Goal: Task Accomplishment & Management: Manage account settings

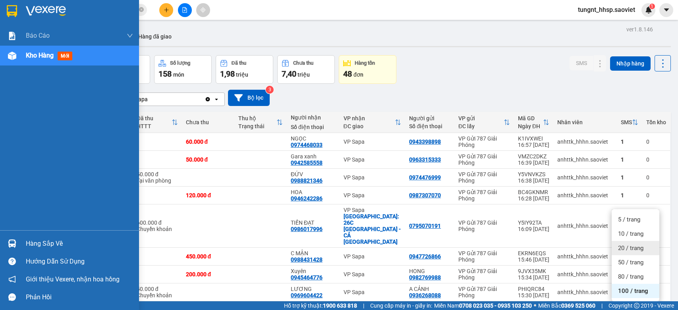
click at [29, 243] on div "Hàng sắp về" at bounding box center [79, 244] width 107 height 12
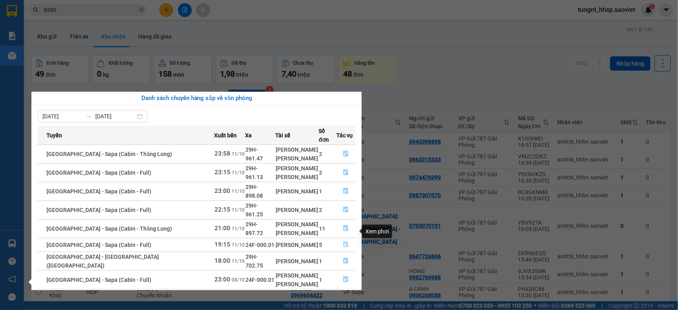
click at [351, 239] on button "button" at bounding box center [346, 245] width 18 height 13
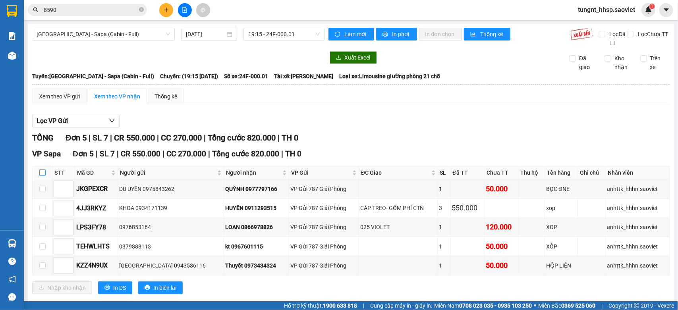
click at [41, 172] on input "checkbox" at bounding box center [42, 173] width 6 height 6
checkbox input "true"
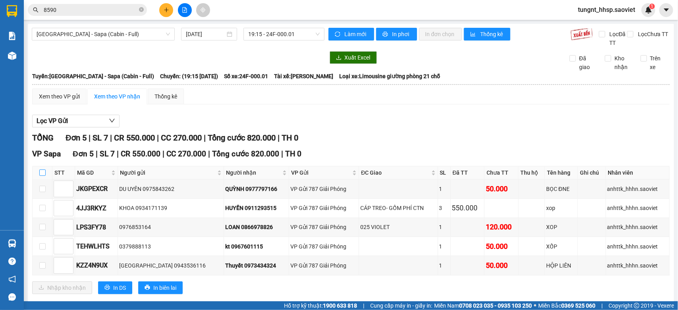
checkbox input "true"
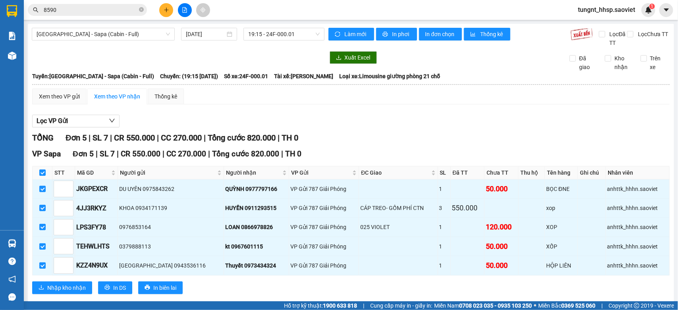
click at [64, 282] on div "VP Sapa Đơn 5 | SL 7 | CR 550.000 | CC 270.000 | Tổng cước 820.000 | TH 0 STT M…" at bounding box center [350, 224] width 637 height 152
click at [72, 291] on span "Nhập kho nhận" at bounding box center [66, 288] width 39 height 9
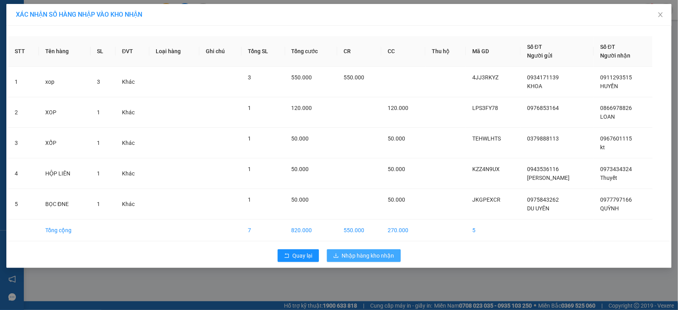
click at [383, 257] on span "Nhập hàng kho nhận" at bounding box center [368, 255] width 52 height 9
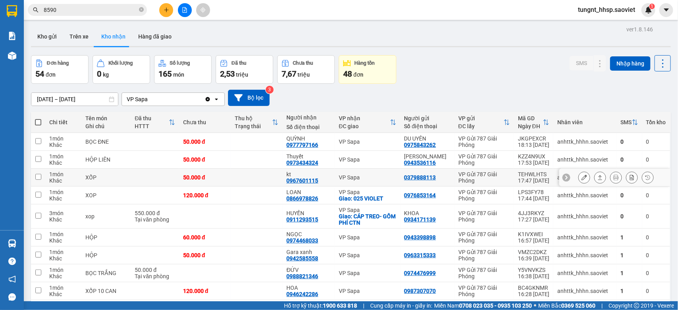
drag, startPoint x: 169, startPoint y: 176, endPoint x: 158, endPoint y: 164, distance: 16.0
click at [169, 175] on td at bounding box center [155, 178] width 48 height 18
checkbox input "true"
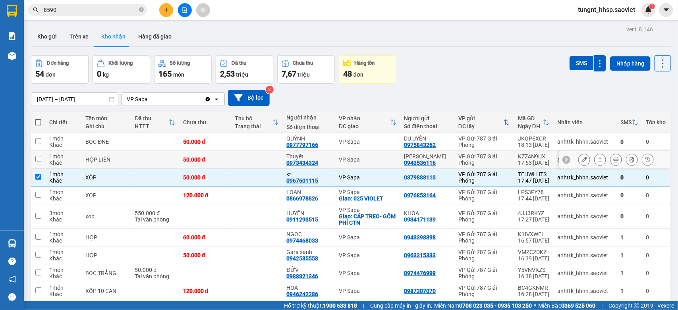
drag, startPoint x: 131, startPoint y: 156, endPoint x: 116, endPoint y: 143, distance: 20.3
click at [130, 156] on tr "1 món Khác HỘP LIÊN 50.000 đ Thuyết 0973434324 VP [GEOGRAPHIC_DATA] 0943536116 …" at bounding box center [351, 160] width 640 height 18
checkbox input "true"
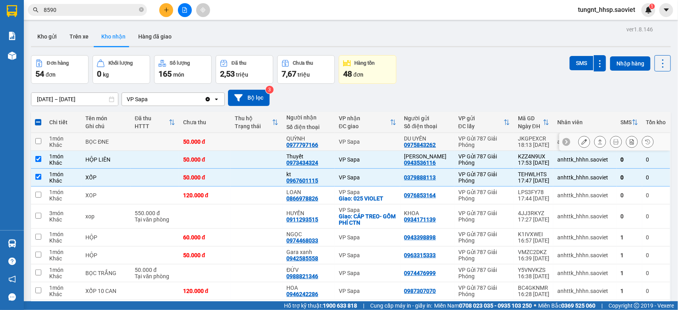
click at [115, 143] on div "BỌC ĐNE" at bounding box center [105, 142] width 41 height 6
checkbox input "true"
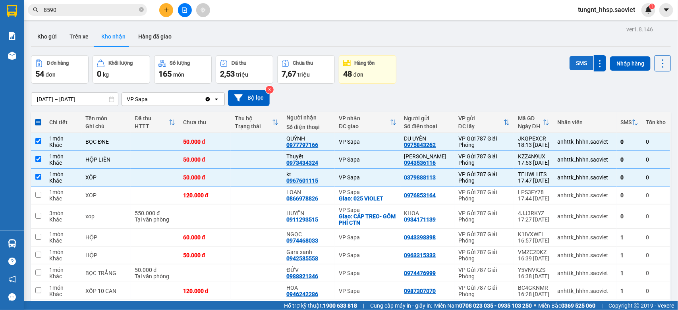
click at [578, 66] on button "SMS" at bounding box center [581, 63] width 24 height 14
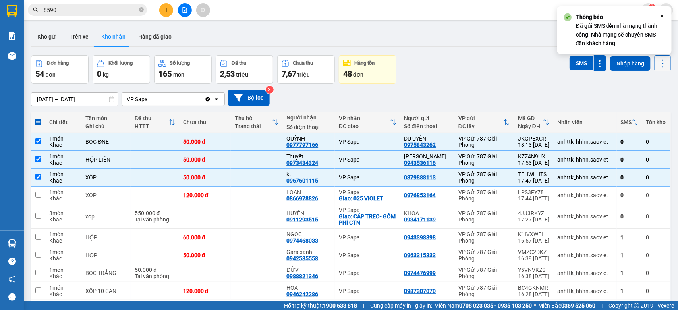
click at [662, 63] on icon at bounding box center [663, 63] width 2 height 8
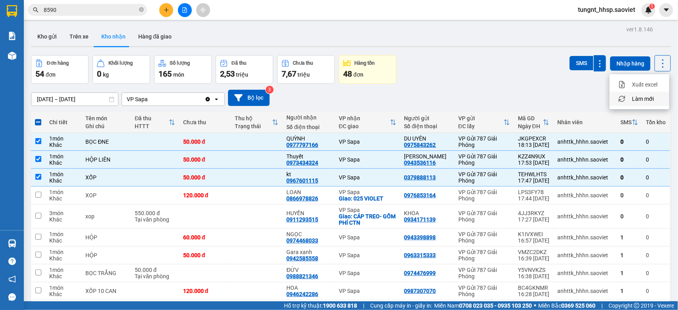
click at [646, 99] on span "Làm mới" at bounding box center [643, 99] width 22 height 8
drag, startPoint x: 110, startPoint y: 183, endPoint x: 96, endPoint y: 171, distance: 18.0
click at [108, 181] on td "XỐP" at bounding box center [105, 178] width 49 height 18
checkbox input "false"
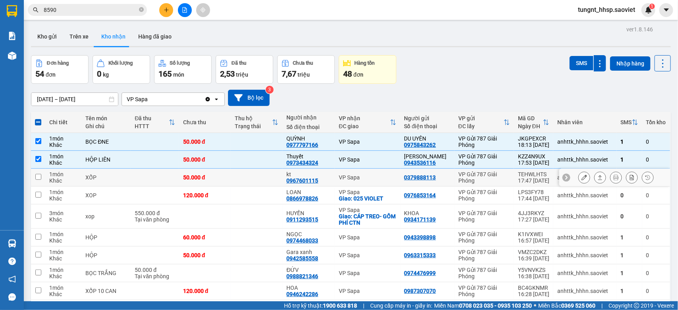
click at [88, 167] on td "HỘP LIÊN" at bounding box center [105, 160] width 49 height 18
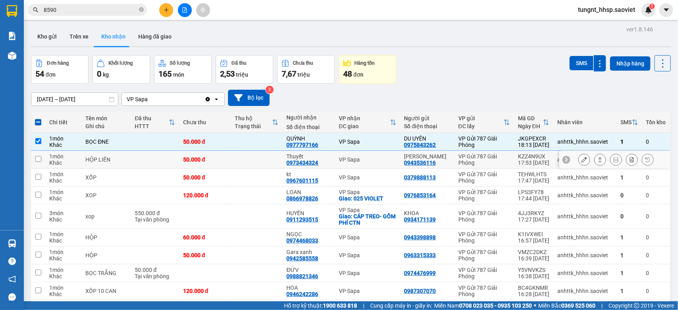
checkbox input "false"
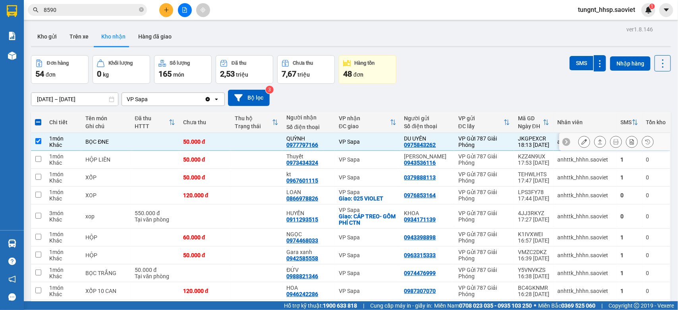
click at [70, 137] on div "1 món" at bounding box center [63, 138] width 28 height 6
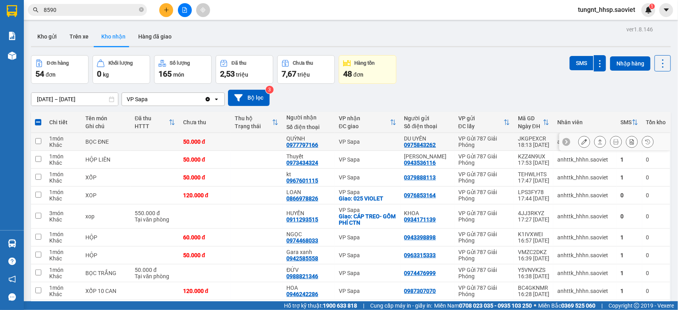
checkbox input "false"
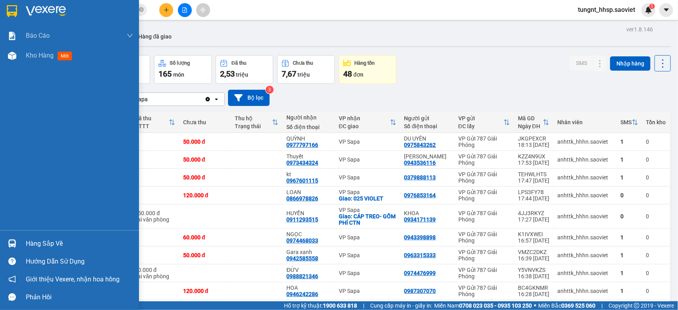
click at [41, 243] on div "Hàng sắp về" at bounding box center [79, 244] width 107 height 12
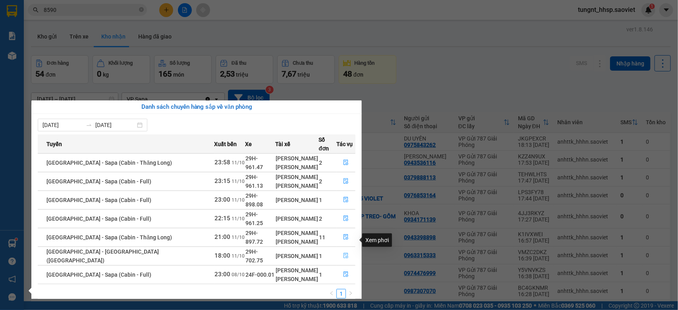
click at [345, 253] on icon "file-done" at bounding box center [345, 256] width 5 height 6
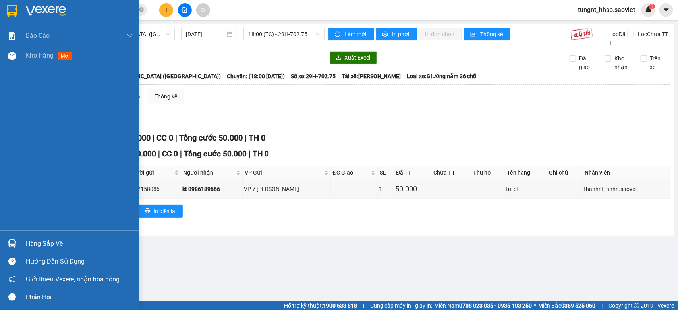
click at [34, 241] on div "Hàng sắp về" at bounding box center [79, 244] width 107 height 12
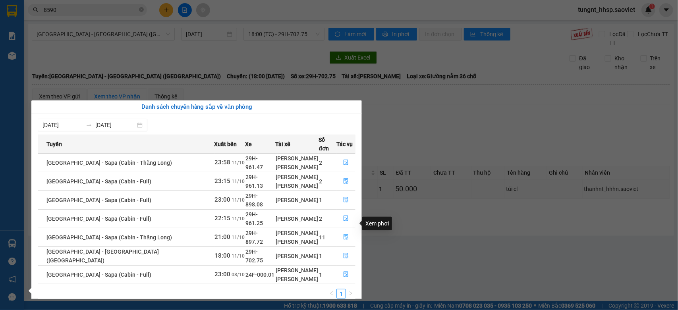
click at [343, 234] on icon "file-done" at bounding box center [346, 237] width 6 height 6
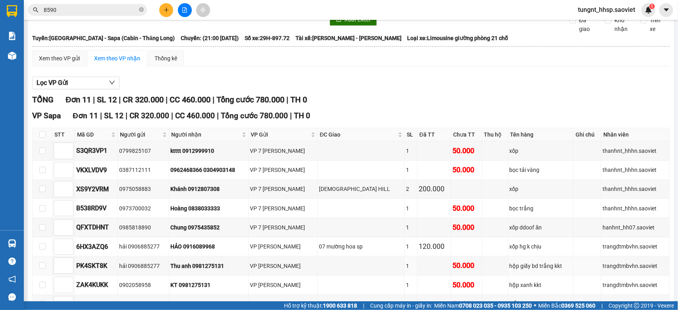
scroll to position [35, 0]
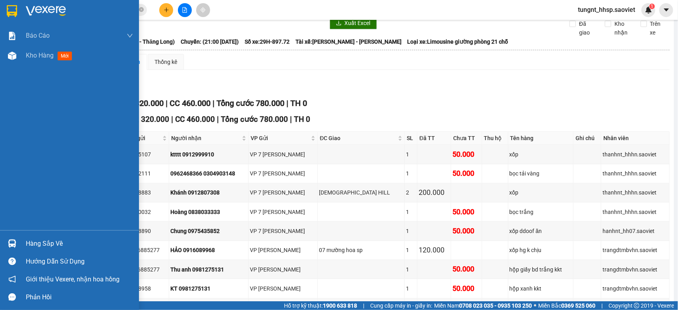
click at [44, 235] on div "Hàng sắp về" at bounding box center [69, 244] width 139 height 18
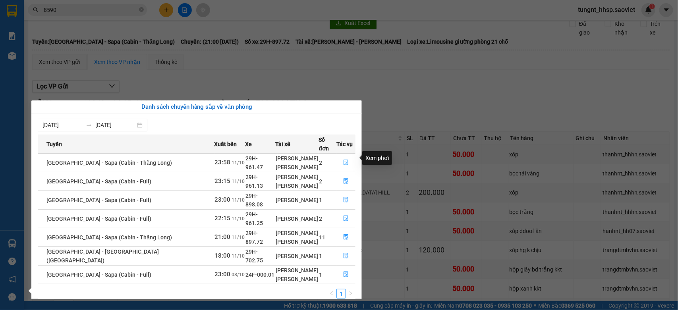
click at [340, 156] on button "button" at bounding box center [346, 162] width 18 height 13
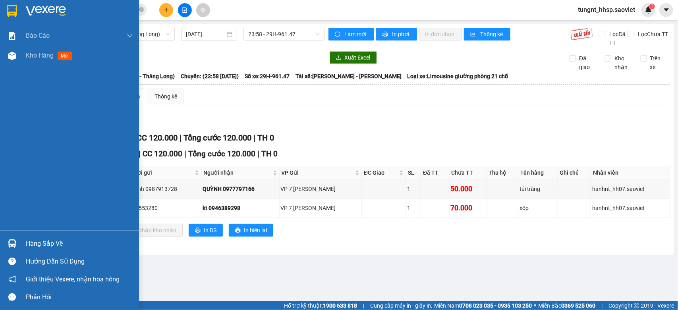
click at [23, 241] on div "Hàng sắp về" at bounding box center [69, 244] width 139 height 18
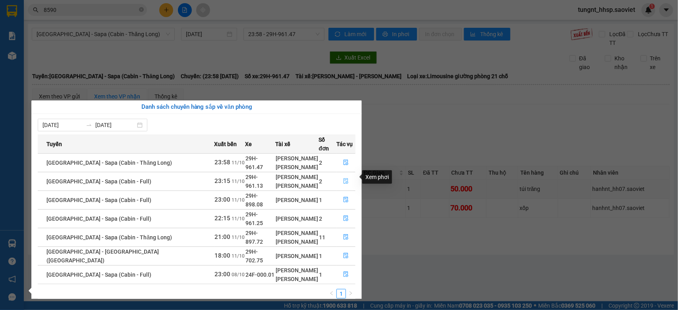
click at [341, 175] on button "button" at bounding box center [346, 181] width 18 height 13
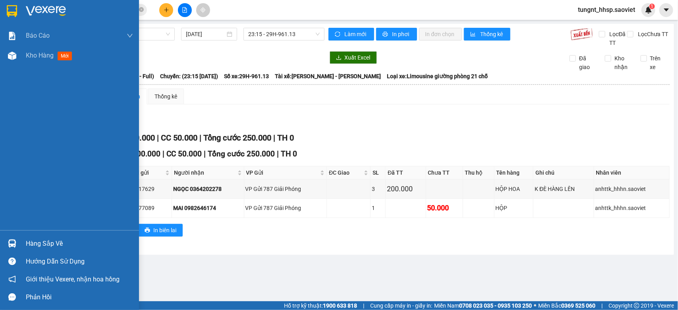
click at [54, 247] on div "Hàng sắp về" at bounding box center [79, 244] width 107 height 12
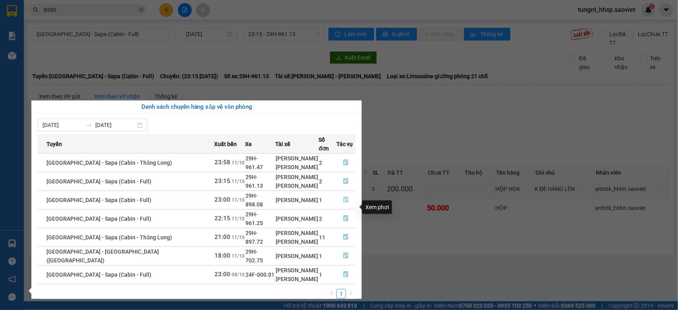
click at [347, 194] on button "button" at bounding box center [346, 200] width 18 height 13
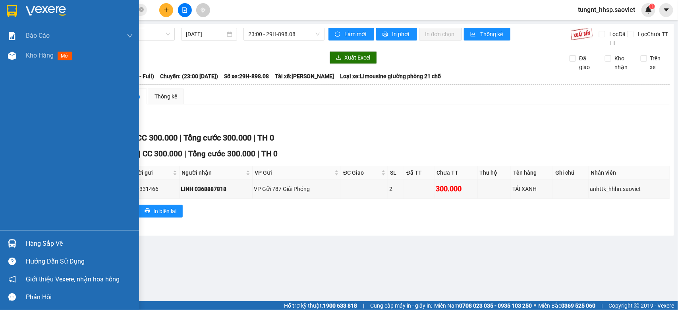
click at [30, 241] on div "Hàng sắp về" at bounding box center [79, 244] width 107 height 12
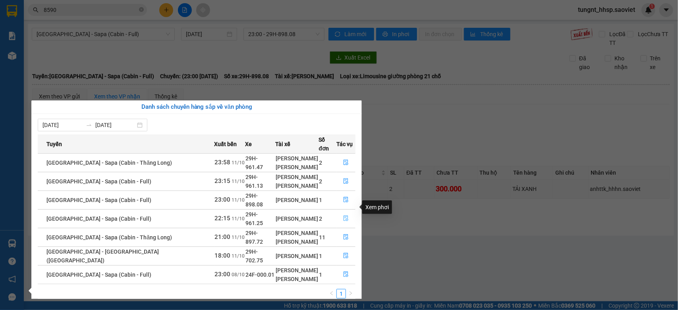
click at [344, 216] on icon "file-done" at bounding box center [346, 219] width 6 height 6
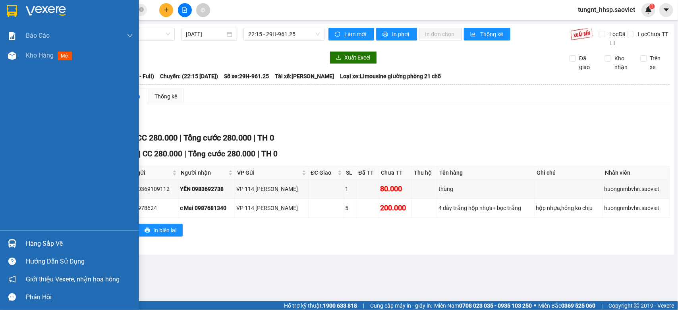
click at [34, 243] on div "Hàng sắp về" at bounding box center [79, 244] width 107 height 12
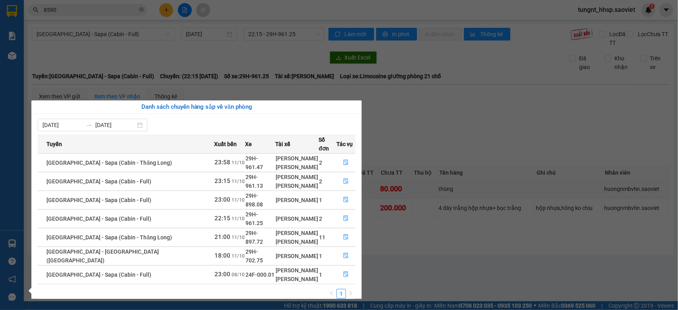
click at [444, 93] on section "Kết quả tìm kiếm ( 559 ) Bộ lọc Mã ĐH Trạng thái Món hàng Thu hộ Tổng cước Chưa…" at bounding box center [339, 155] width 678 height 310
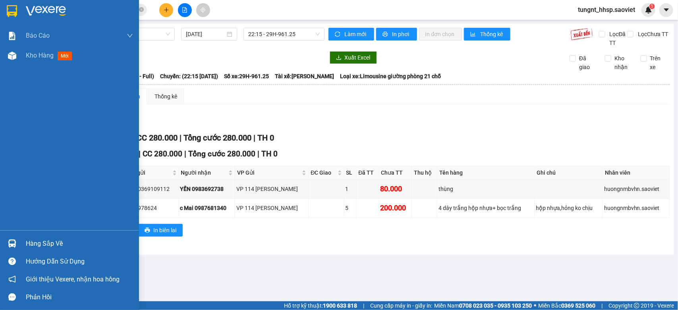
click at [36, 247] on div "Hàng sắp về" at bounding box center [79, 244] width 107 height 12
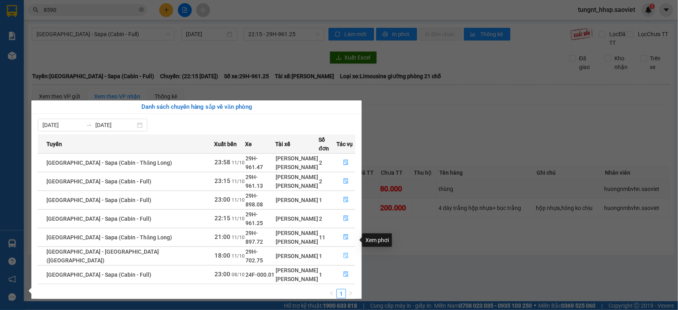
click at [345, 253] on icon "file-done" at bounding box center [346, 256] width 6 height 6
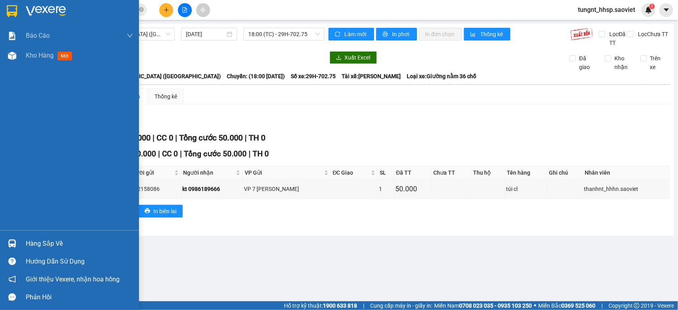
click at [52, 237] on div "Hàng sắp về" at bounding box center [69, 244] width 139 height 18
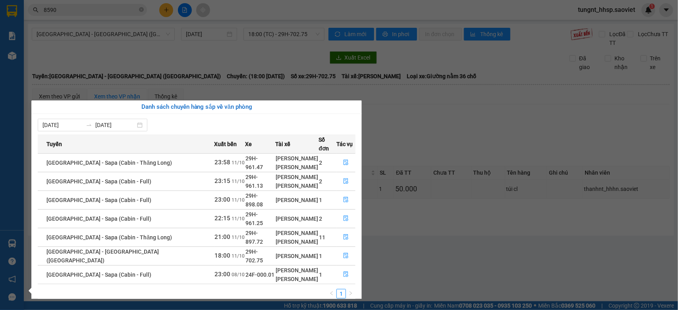
click at [501, 251] on section "Kết quả tìm kiếm ( 559 ) Bộ lọc Mã ĐH Trạng thái Món hàng Thu hộ Tổng cước Chưa…" at bounding box center [339, 155] width 678 height 310
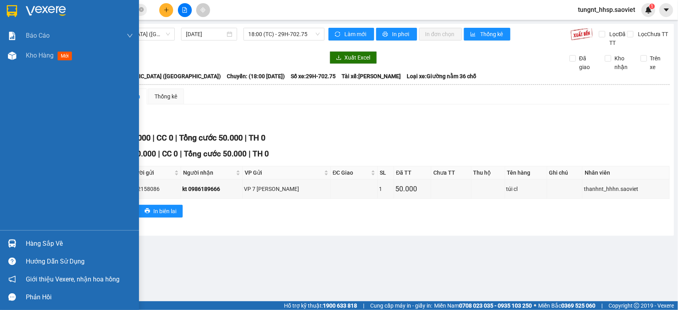
drag, startPoint x: 58, startPoint y: 241, endPoint x: 95, endPoint y: 244, distance: 36.3
click at [60, 241] on div "Hàng sắp về" at bounding box center [79, 244] width 107 height 12
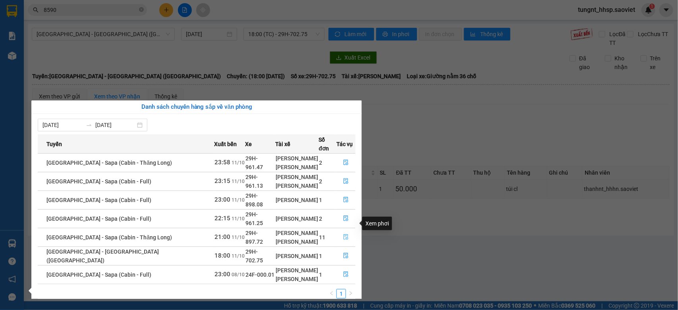
click at [339, 231] on button "button" at bounding box center [346, 237] width 18 height 13
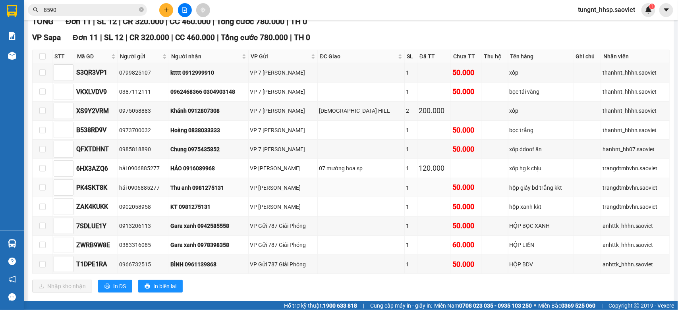
scroll to position [134, 0]
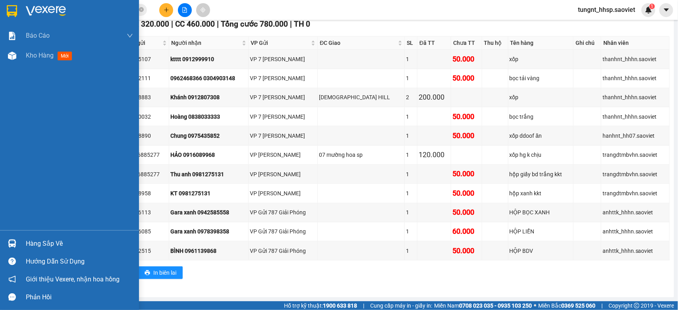
click at [47, 245] on div "Hàng sắp về" at bounding box center [79, 244] width 107 height 12
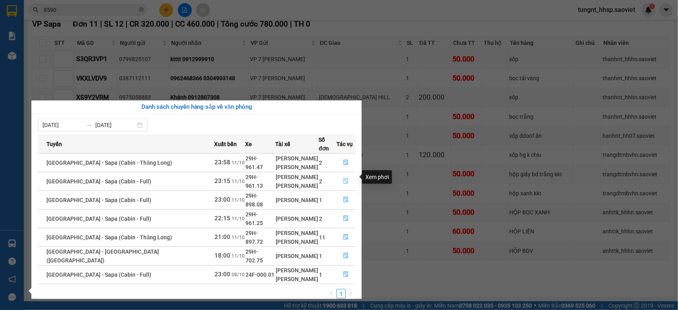
click at [341, 175] on button "button" at bounding box center [346, 181] width 18 height 13
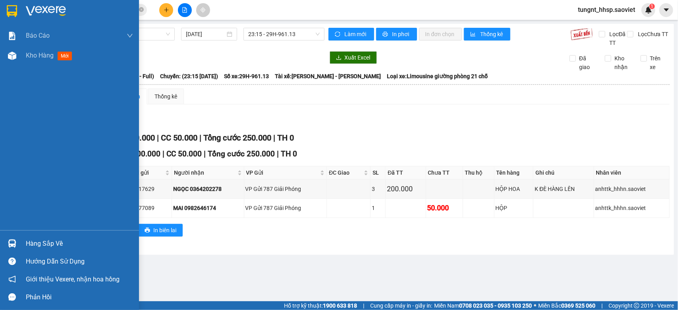
click at [26, 239] on div "Hàng sắp về" at bounding box center [79, 244] width 107 height 12
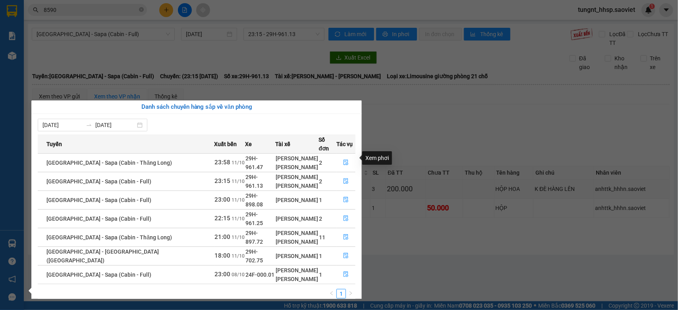
click at [344, 153] on td at bounding box center [345, 162] width 19 height 19
click at [346, 156] on button "button" at bounding box center [346, 162] width 18 height 13
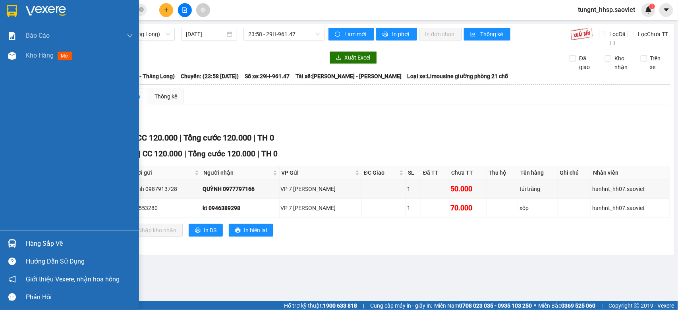
drag, startPoint x: 46, startPoint y: 239, endPoint x: 52, endPoint y: 239, distance: 6.4
click at [48, 239] on div "Hàng sắp về" at bounding box center [79, 244] width 107 height 12
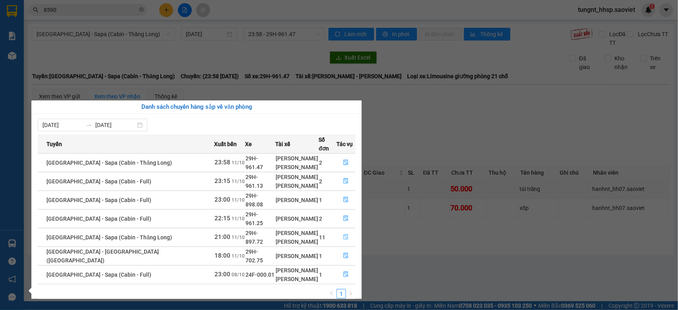
click at [344, 234] on icon "file-done" at bounding box center [346, 237] width 6 height 6
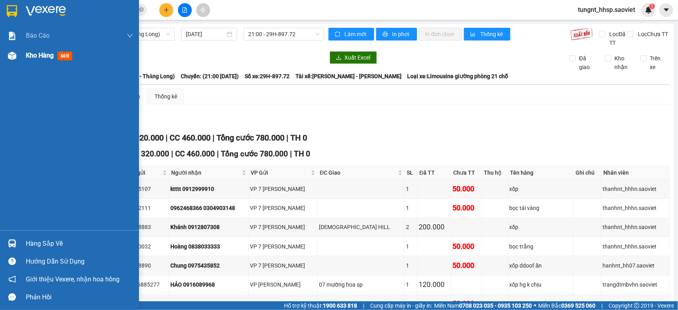
click at [39, 54] on span "Kho hàng" at bounding box center [40, 56] width 28 height 8
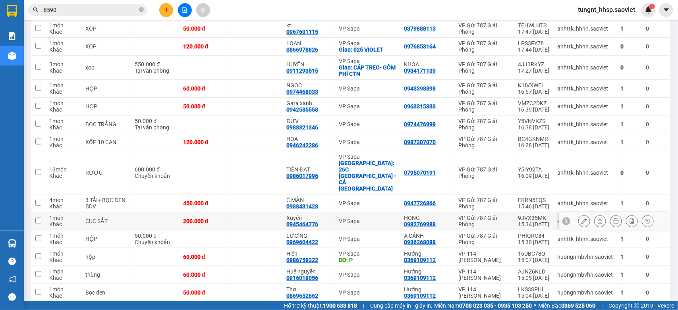
scroll to position [199, 0]
